Goal: Information Seeking & Learning: Find specific fact

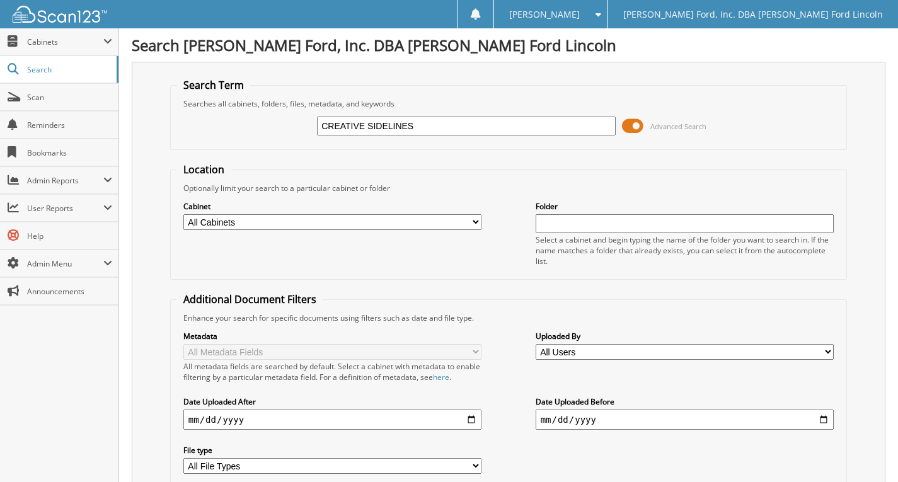
type input "CREATIVE SIDELINES"
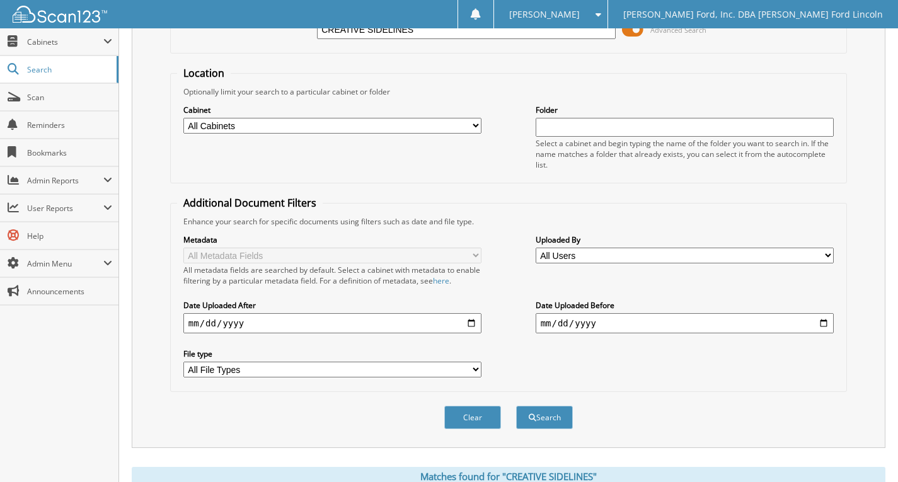
scroll to position [126, 0]
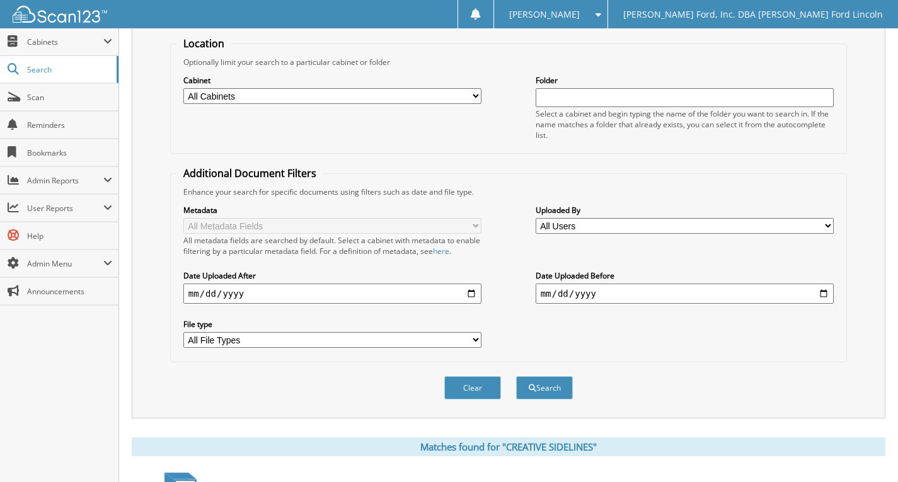
click at [444, 296] on input "date" at bounding box center [332, 294] width 299 height 20
type input "2025-08-01"
click at [557, 385] on button "Search" at bounding box center [544, 387] width 57 height 23
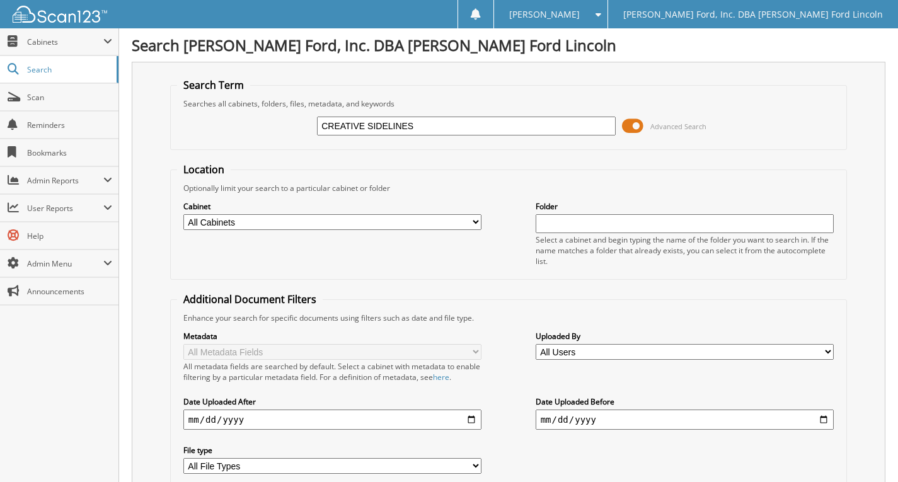
scroll to position [310, 0]
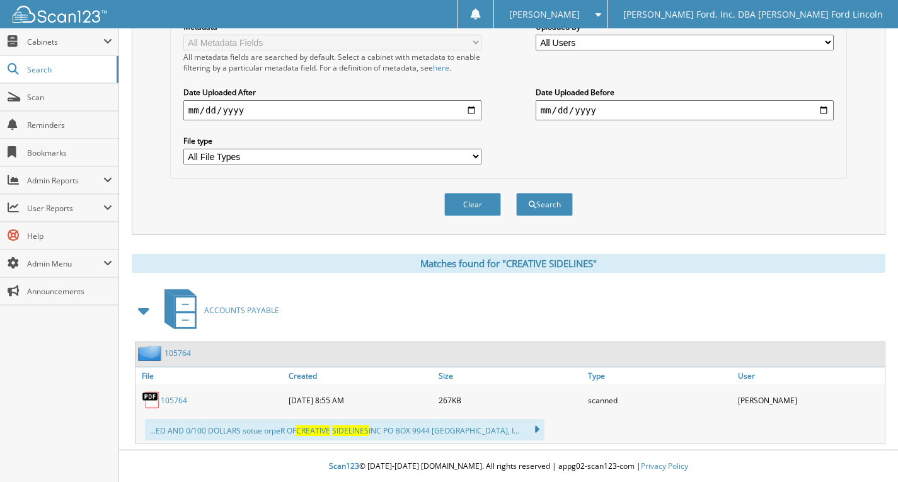
click at [174, 398] on link "105764" at bounding box center [174, 400] width 26 height 11
